Goal: Find contact information: Find contact information

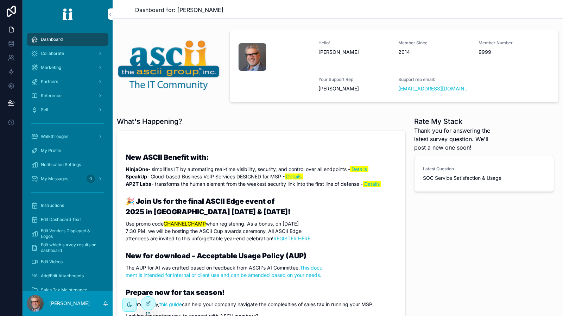
click at [87, 57] on div "Collaborate" at bounding box center [67, 53] width 73 height 11
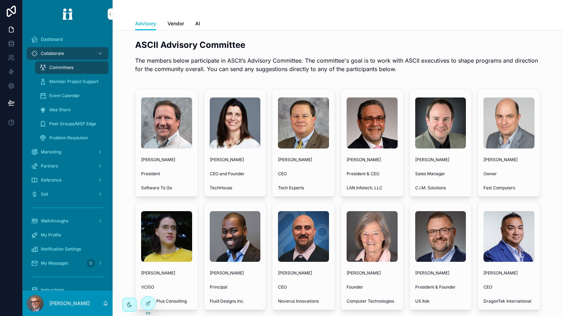
click at [79, 176] on div "Reference" at bounding box center [67, 180] width 73 height 11
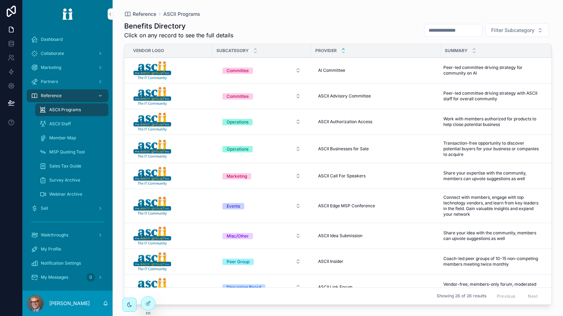
click at [77, 124] on div "ASCII Staff" at bounding box center [71, 123] width 65 height 11
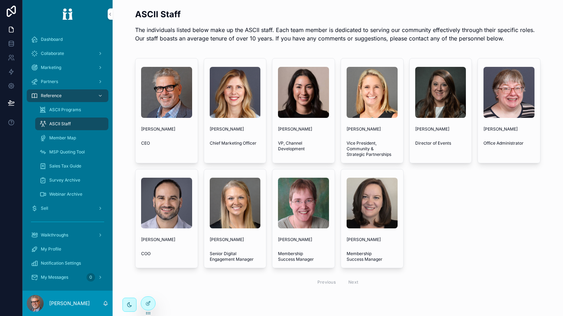
click at [0, 0] on span "Send A Message" at bounding box center [0, 0] width 0 height 0
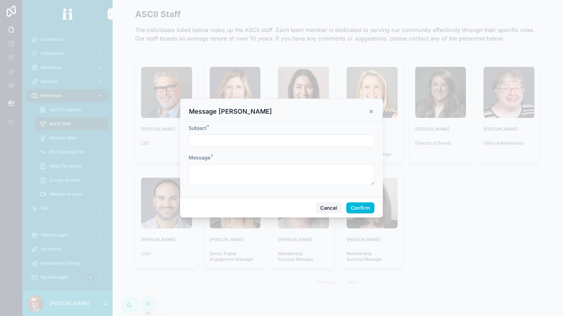
click at [338, 207] on button "Cancel" at bounding box center [329, 207] width 26 height 11
